Goal: Book appointment/travel/reservation

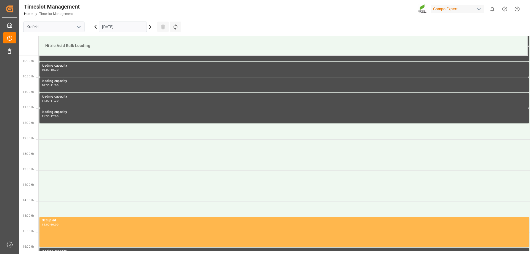
scroll to position [305, 0]
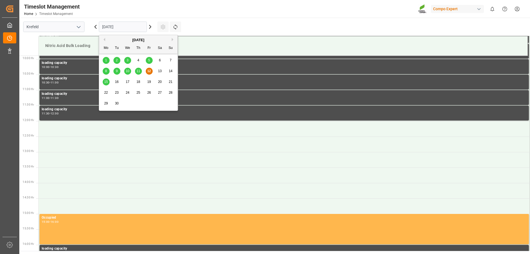
click at [140, 28] on input "[DATE]" at bounding box center [123, 27] width 48 height 10
click at [106, 83] on span "15" at bounding box center [106, 82] width 4 height 4
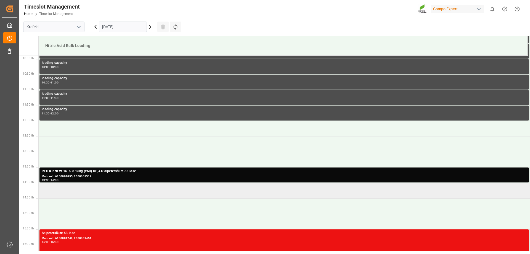
click at [63, 193] on td at bounding box center [284, 190] width 491 height 15
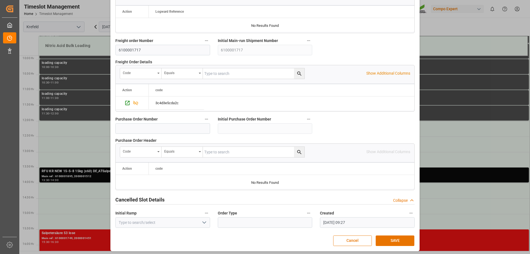
scroll to position [511, 0]
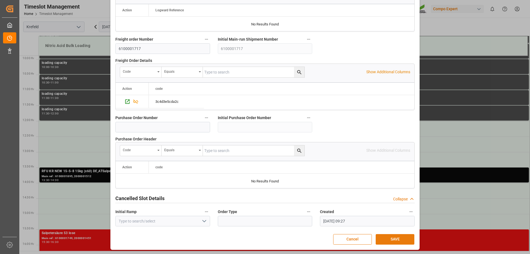
click at [391, 238] on button "SAVE" at bounding box center [394, 239] width 39 height 10
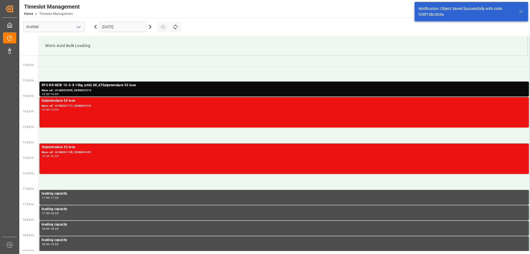
scroll to position [398, 0]
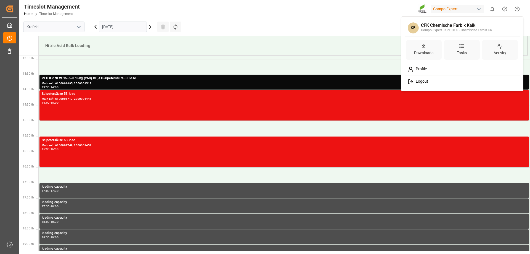
click at [517, 7] on html "Created by potrace 1.15, written by [PERSON_NAME] [DATE]-[DATE] Created by potr…" at bounding box center [265, 127] width 530 height 254
click at [423, 78] on div "Logout" at bounding box center [462, 81] width 113 height 10
